Goal: Task Accomplishment & Management: Manage account settings

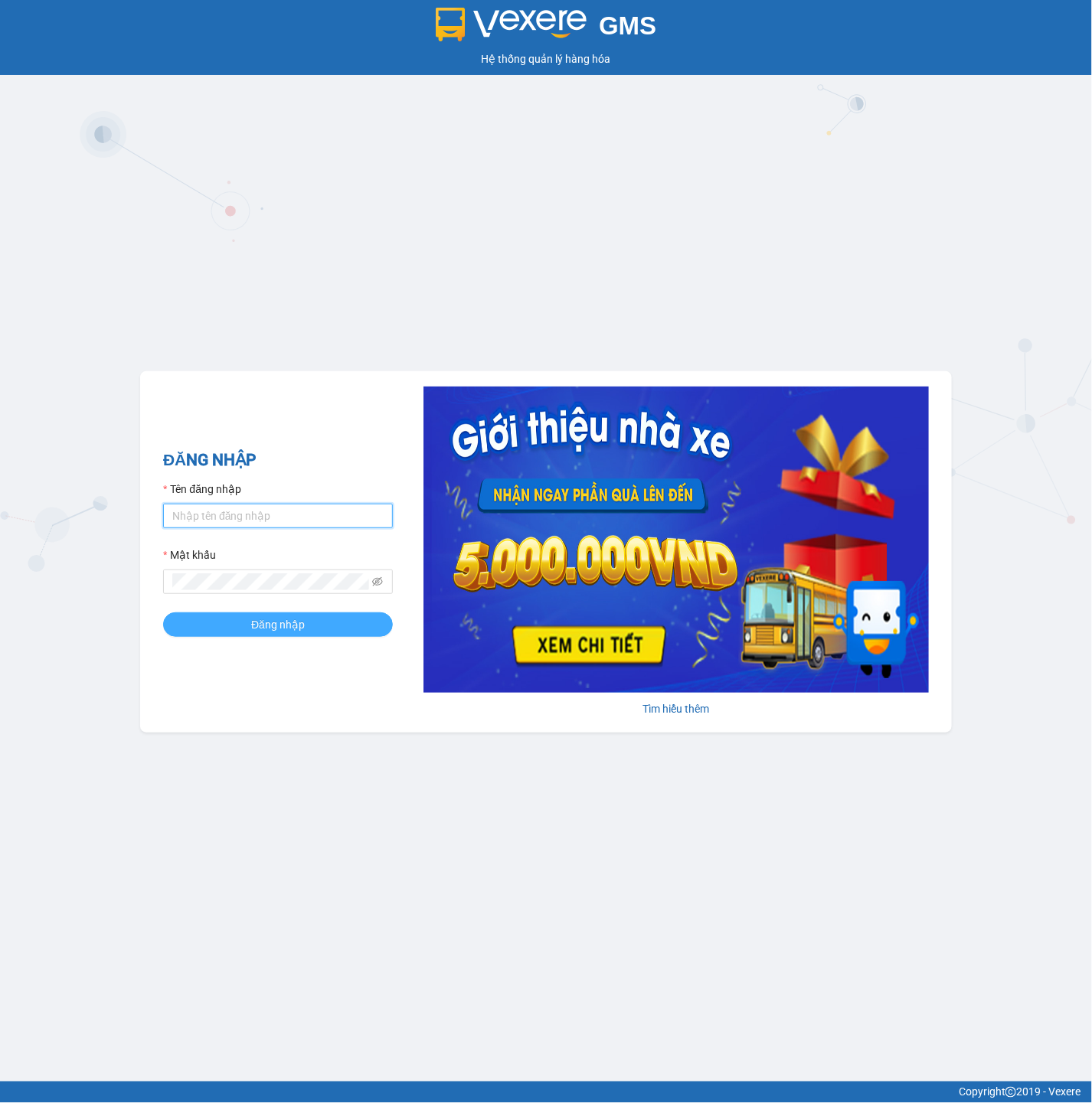
type input "uyenuyen.tannien"
click at [294, 630] on span "Đăng nhập" at bounding box center [278, 625] width 54 height 17
